Goal: Communication & Community: Answer question/provide support

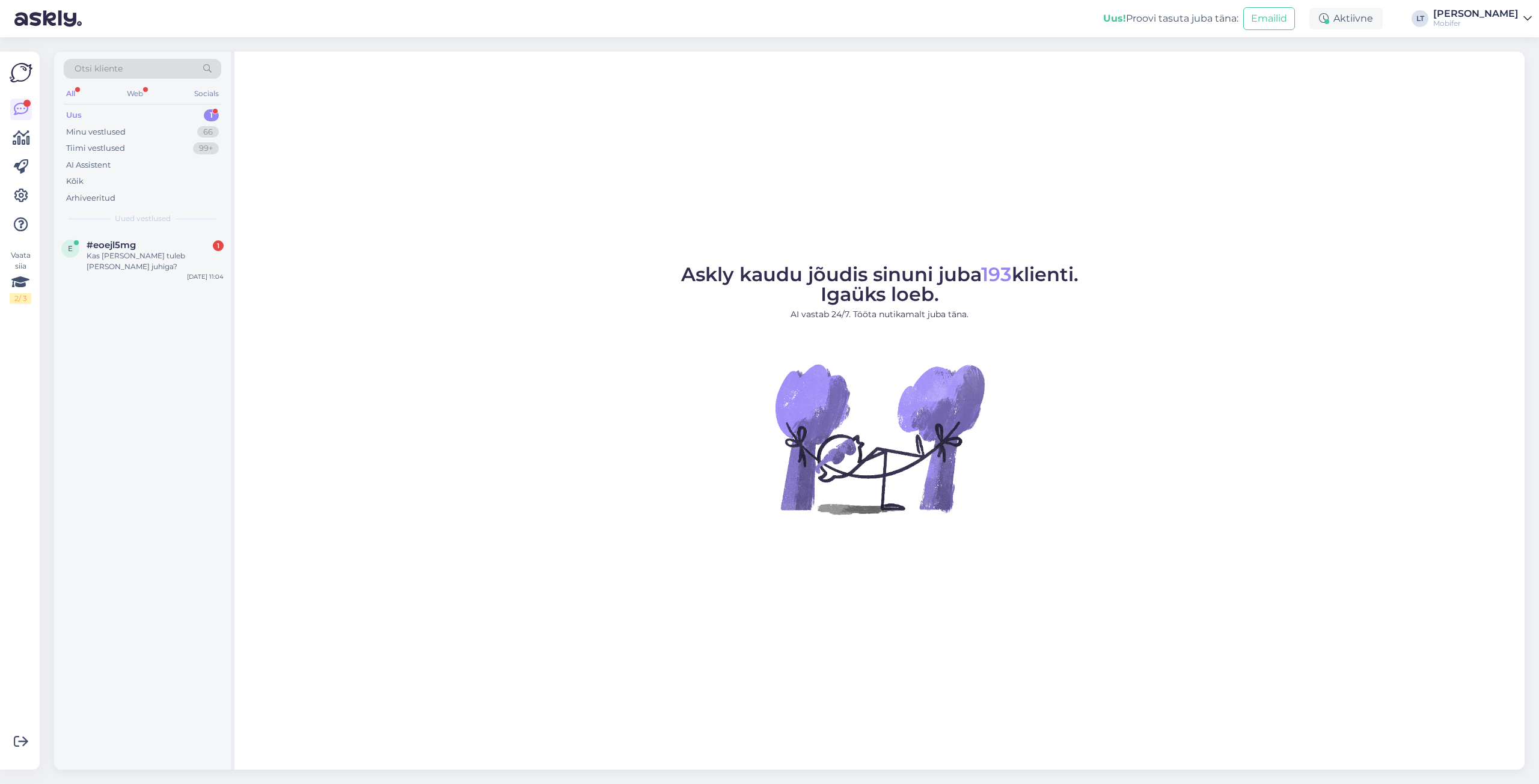
click at [83, 111] on div "Uus 1" at bounding box center [142, 115] width 158 height 17
click at [74, 114] on div "Uus" at bounding box center [74, 115] width 16 height 12
click at [154, 252] on div "Kas [PERSON_NAME] tuleb [PERSON_NAME] juhiga?" at bounding box center [154, 261] width 137 height 22
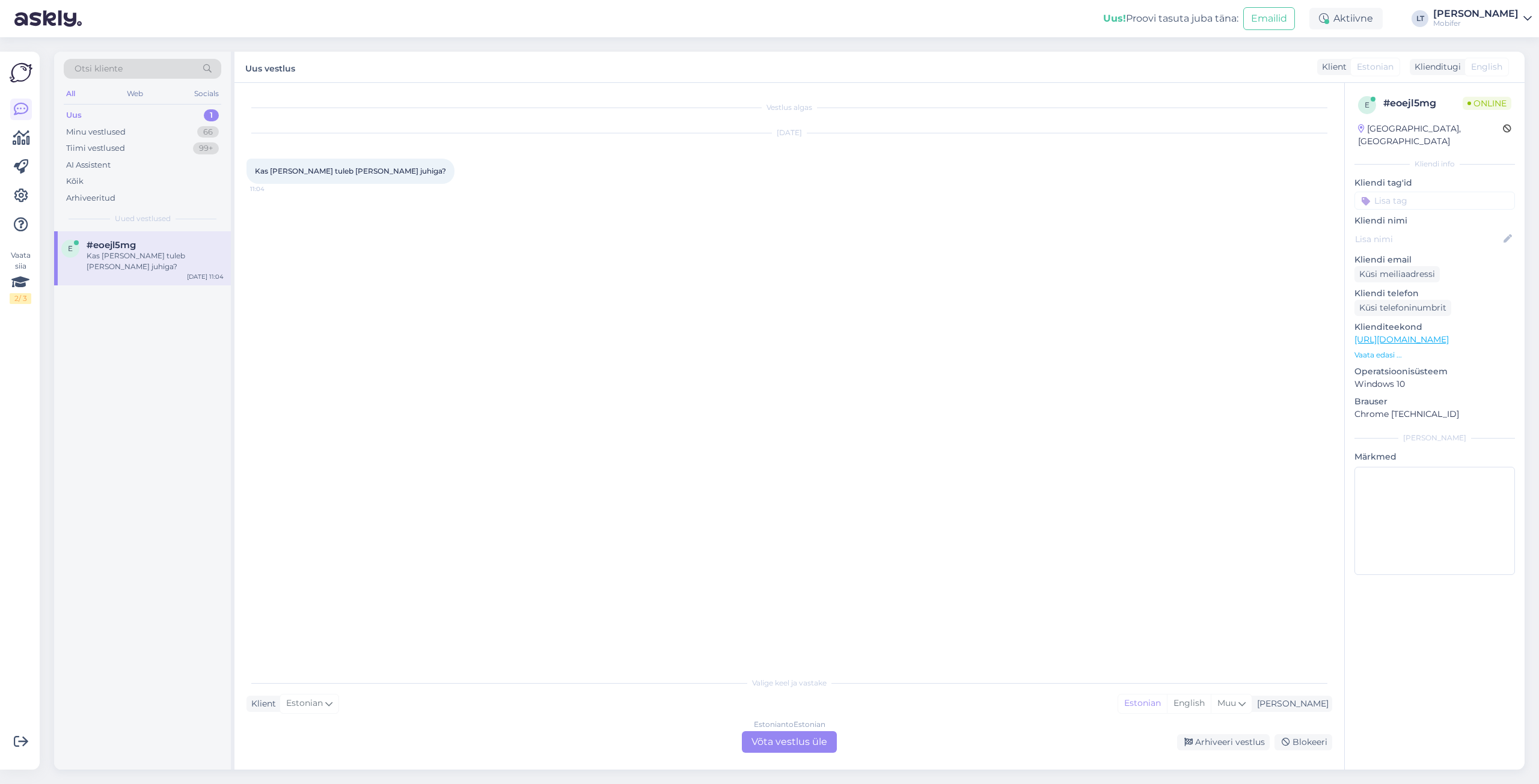
click at [784, 740] on div "Estonian to Estonian Võta vestlus üle" at bounding box center [789, 742] width 95 height 22
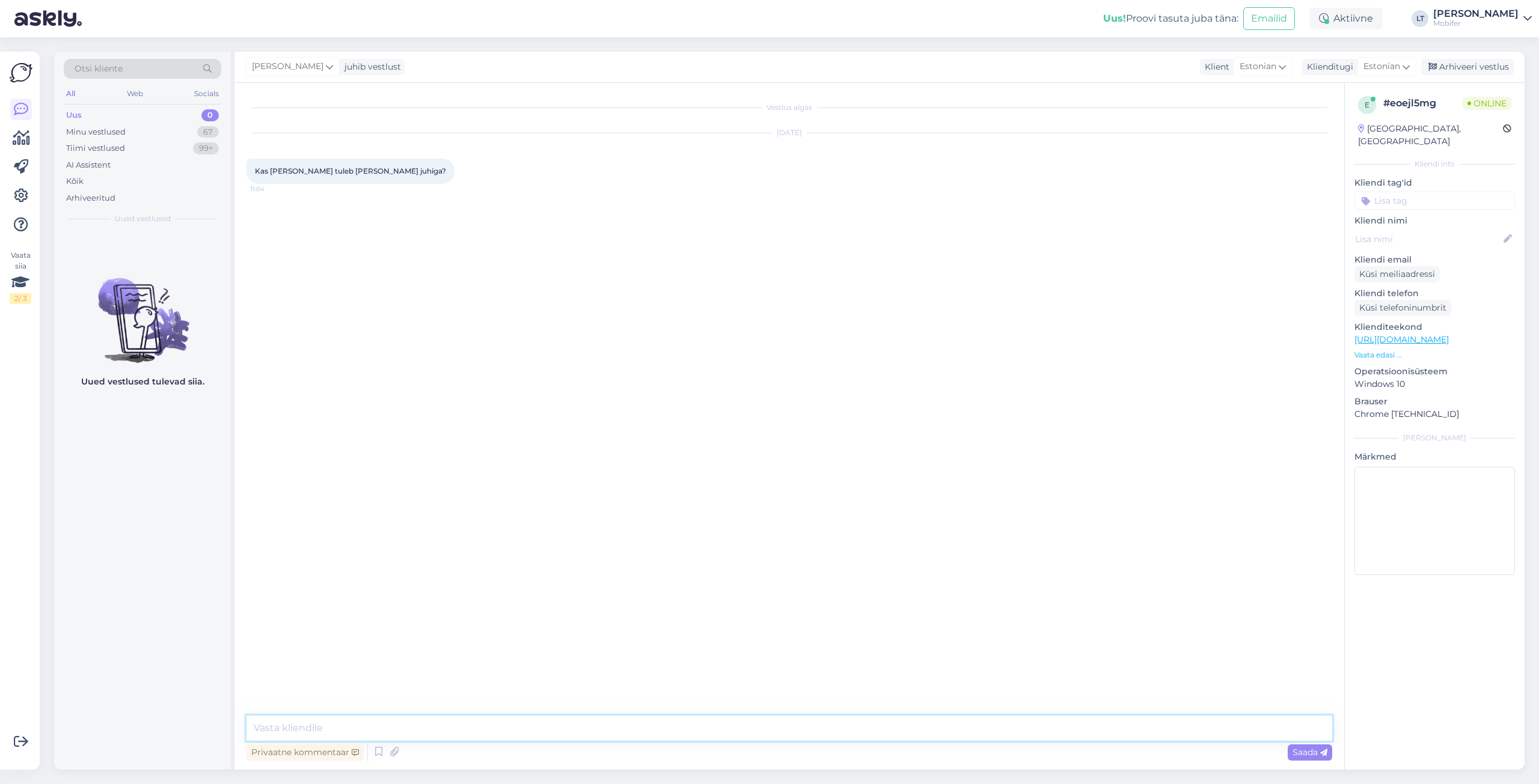
click at [386, 725] on textarea at bounding box center [790, 728] width 1086 height 25
type textarea "Tere! Meie platvormi kaudu tellitud bussid tulevad kõik juhiga."
click at [291, 731] on textarea at bounding box center [790, 728] width 1086 height 25
type textarea "Palun. Toredaid sõite!"
